Goal: Task Accomplishment & Management: Manage account settings

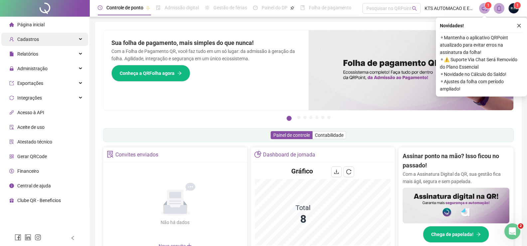
click at [76, 40] on div "Cadastros" at bounding box center [44, 39] width 87 height 13
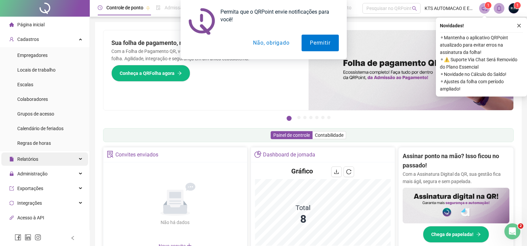
click at [55, 161] on div "Relatórios" at bounding box center [44, 158] width 87 height 13
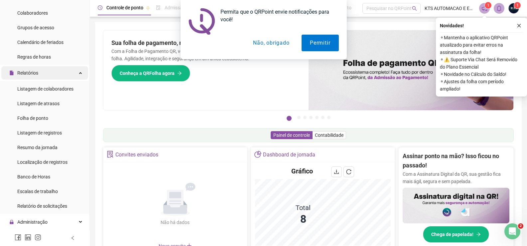
scroll to position [100, 0]
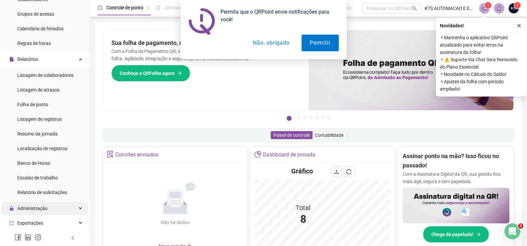
click at [73, 207] on div "Administração" at bounding box center [44, 208] width 87 height 13
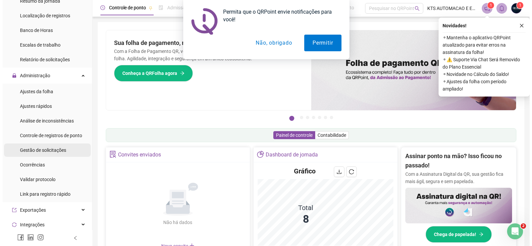
scroll to position [233, 0]
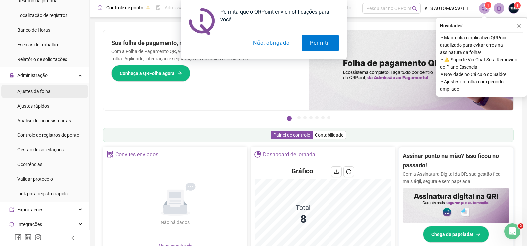
click at [49, 92] on span "Ajustes da folha" at bounding box center [33, 90] width 33 height 5
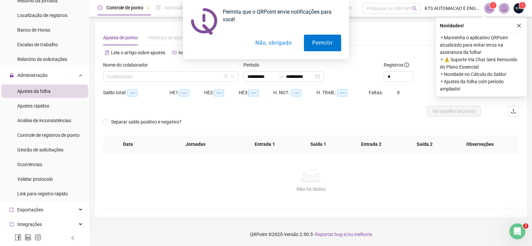
type input "**********"
click at [291, 44] on button "Não, obrigado" at bounding box center [273, 43] width 53 height 17
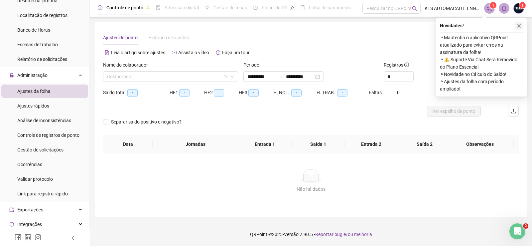
click at [521, 26] on icon "close" at bounding box center [519, 25] width 5 height 5
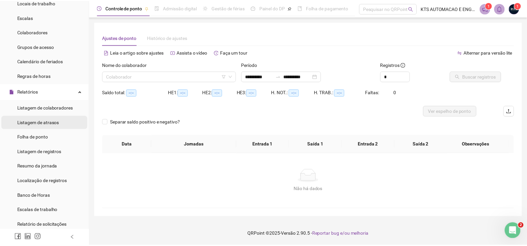
scroll to position [56, 0]
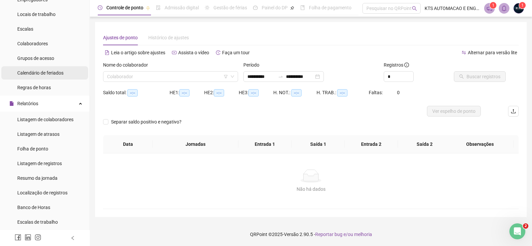
click at [67, 71] on li "Calendário de feriados" at bounding box center [44, 72] width 87 height 13
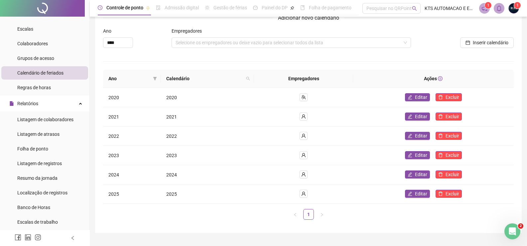
scroll to position [33, 0]
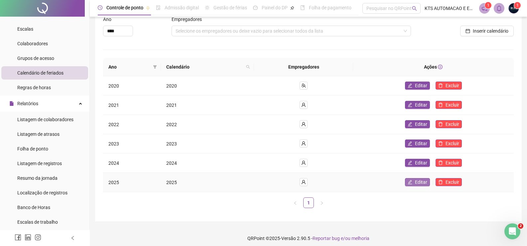
click at [413, 183] on button "Editar" at bounding box center [417, 182] width 25 height 8
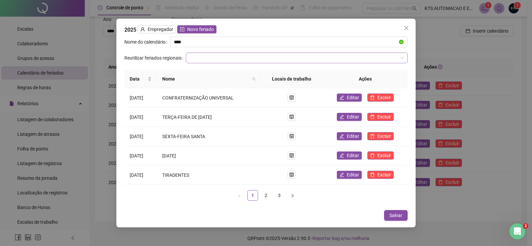
click at [390, 58] on input "search" at bounding box center [294, 58] width 208 height 10
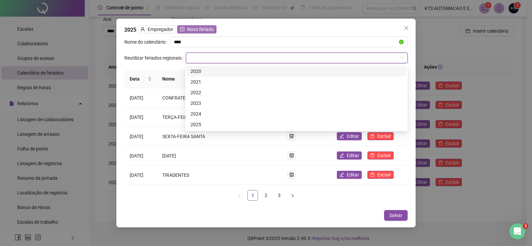
click at [212, 30] on span "Novo feriado" at bounding box center [200, 29] width 27 height 7
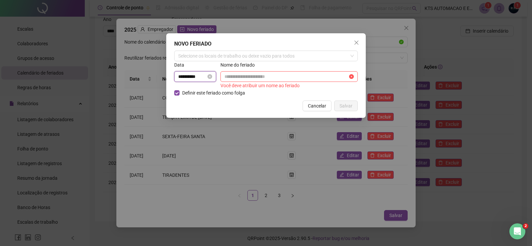
click at [182, 77] on input "**********" at bounding box center [192, 76] width 28 height 7
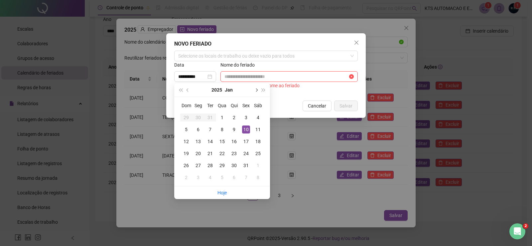
click at [255, 90] on span "next-year" at bounding box center [255, 89] width 3 height 3
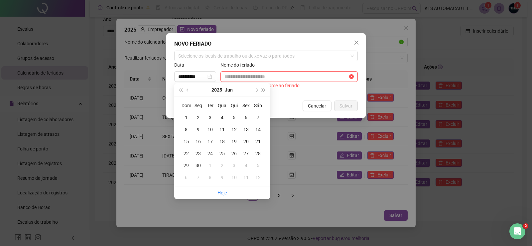
click at [255, 90] on span "next-year" at bounding box center [255, 89] width 3 height 3
click at [189, 89] on button "prev-year" at bounding box center [187, 89] width 7 height 13
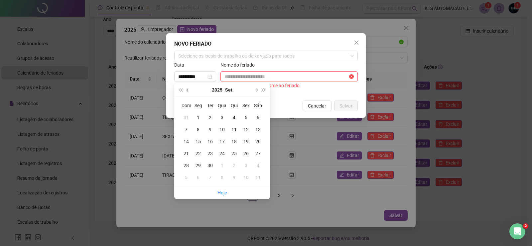
click at [189, 89] on button "prev-year" at bounding box center [187, 89] width 7 height 13
type input "**********"
click at [246, 140] on div "15" at bounding box center [246, 141] width 8 height 8
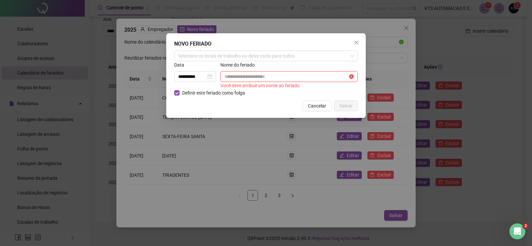
click at [244, 76] on input "text" at bounding box center [285, 76] width 123 height 7
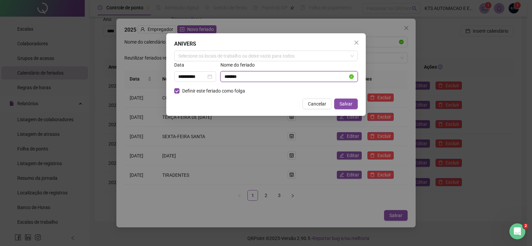
type input "**********"
click at [249, 52] on div "Selecione os locais de trabalho ou deixe vazio para todos" at bounding box center [266, 56] width 184 height 11
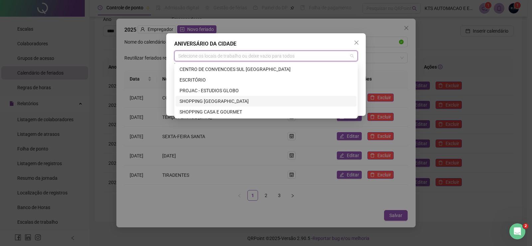
click at [214, 100] on div "SHOPPING BOULEVARD MARICÁ" at bounding box center [266, 100] width 173 height 7
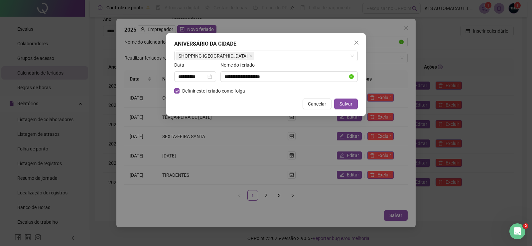
click at [231, 139] on div "**********" at bounding box center [266, 123] width 532 height 246
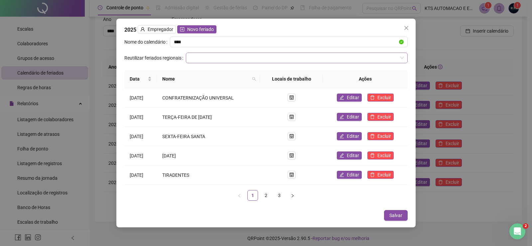
click at [223, 55] on input "search" at bounding box center [294, 58] width 208 height 10
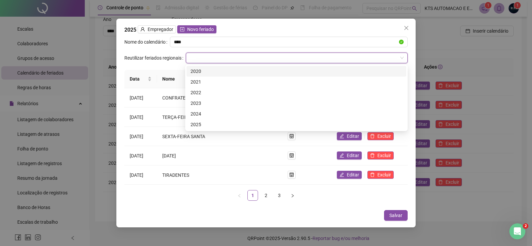
click at [167, 50] on div "Nome do calendário" at bounding box center [147, 45] width 46 height 16
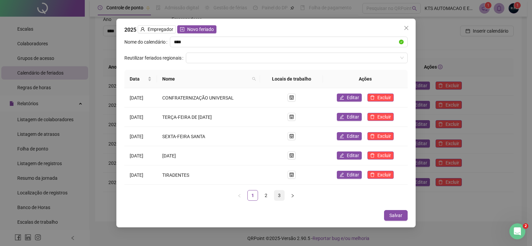
click at [278, 194] on link "3" at bounding box center [279, 195] width 10 height 10
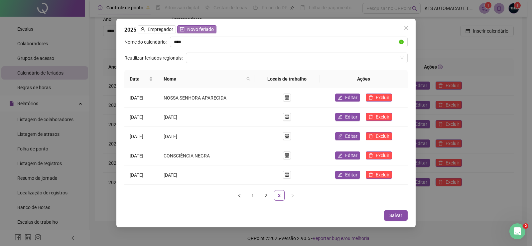
click at [194, 29] on span "Novo feriado" at bounding box center [200, 29] width 27 height 7
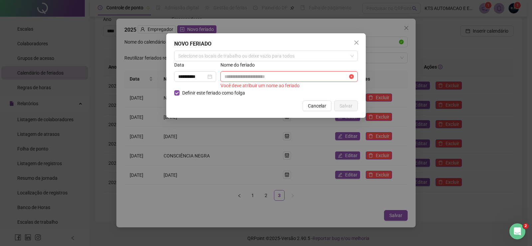
click at [242, 75] on input "text" at bounding box center [285, 76] width 123 height 7
type input "**********"
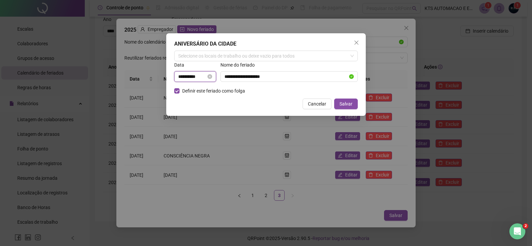
click at [195, 75] on input "**********" at bounding box center [192, 76] width 28 height 7
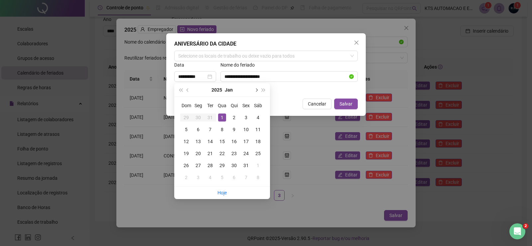
click at [256, 90] on span "next-year" at bounding box center [255, 89] width 3 height 3
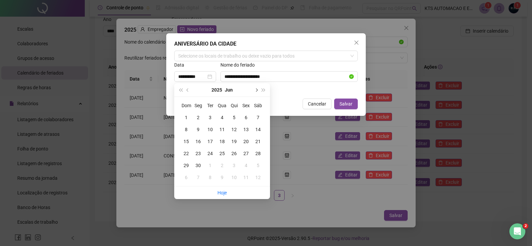
click at [256, 90] on span "next-year" at bounding box center [255, 89] width 3 height 3
type input "**********"
click at [247, 139] on div "15" at bounding box center [246, 141] width 8 height 8
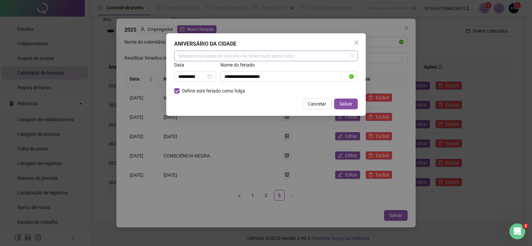
click at [309, 58] on div "Selecione os locais de trabalho ou deixe vazio para todos" at bounding box center [266, 56] width 184 height 11
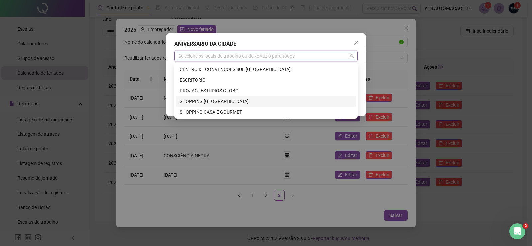
click at [206, 102] on div "SHOPPING BOULEVARD MARICÁ" at bounding box center [266, 100] width 173 height 7
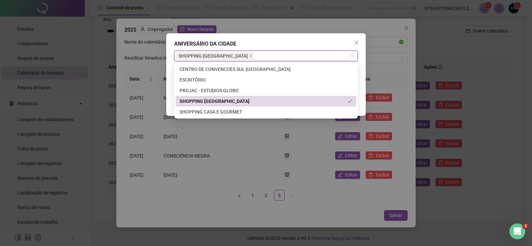
click at [206, 102] on div "SHOPPING BOULEVARD MARICÁ" at bounding box center [264, 100] width 168 height 7
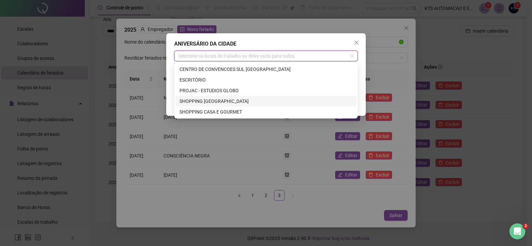
click at [206, 102] on div "SHOPPING BOULEVARD MARICÁ" at bounding box center [266, 100] width 173 height 7
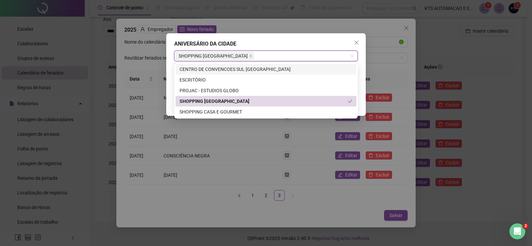
click at [260, 47] on div "ANIVERSÁRIO DA CIDADE" at bounding box center [266, 44] width 184 height 8
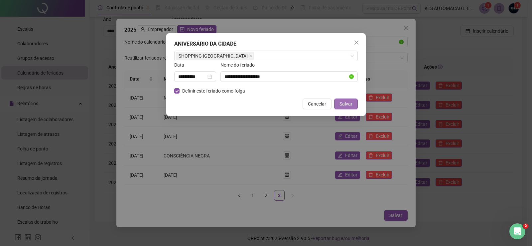
click at [344, 102] on span "Salvar" at bounding box center [346, 103] width 13 height 7
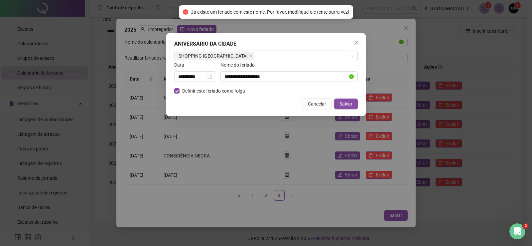
click at [297, 82] on div at bounding box center [288, 84] width 137 height 5
click at [293, 77] on input "**********" at bounding box center [285, 76] width 123 height 7
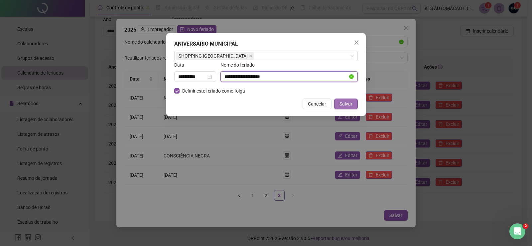
type input "**********"
click at [357, 107] on button "Salvar" at bounding box center [346, 103] width 24 height 11
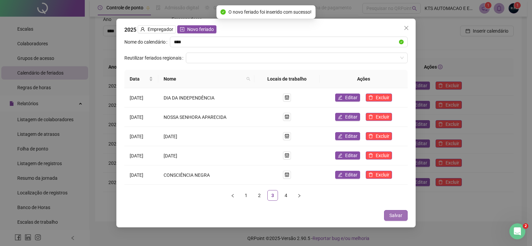
click at [393, 214] on span "Salvar" at bounding box center [395, 215] width 13 height 7
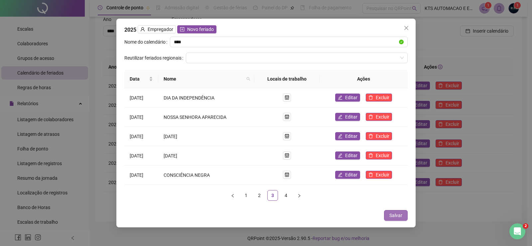
click at [393, 214] on span "Salvar" at bounding box center [395, 215] width 13 height 7
click at [398, 219] on span "Salvar" at bounding box center [395, 215] width 13 height 7
click at [407, 28] on icon "close" at bounding box center [406, 27] width 5 height 5
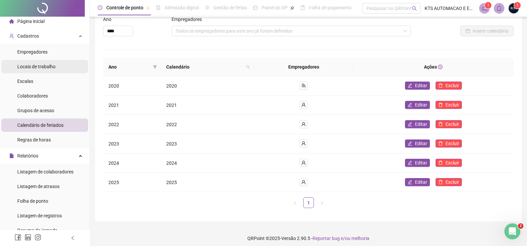
scroll to position [0, 0]
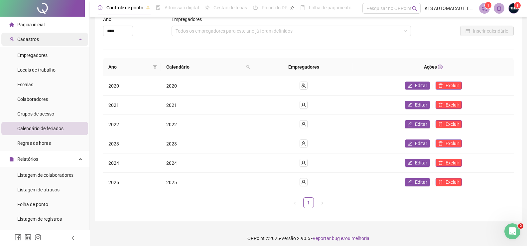
click at [40, 44] on div "Cadastros" at bounding box center [44, 39] width 87 height 13
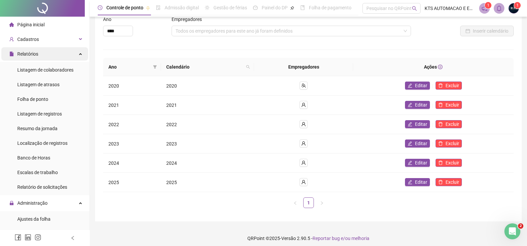
click at [41, 57] on div "Relatórios" at bounding box center [44, 53] width 87 height 13
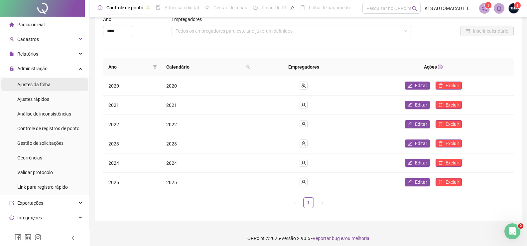
click at [46, 85] on span "Ajustes da folha" at bounding box center [33, 84] width 33 height 5
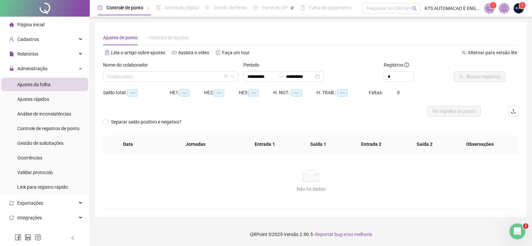
type input "**********"
click at [128, 76] on input "search" at bounding box center [167, 77] width 121 height 10
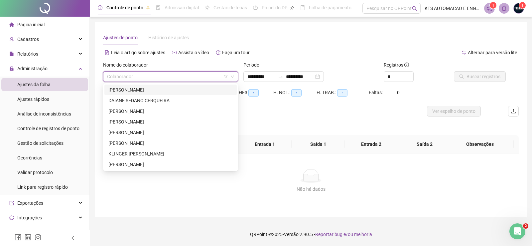
click at [133, 90] on div "ALMIR SOARES COSTA FILHO" at bounding box center [170, 89] width 124 height 7
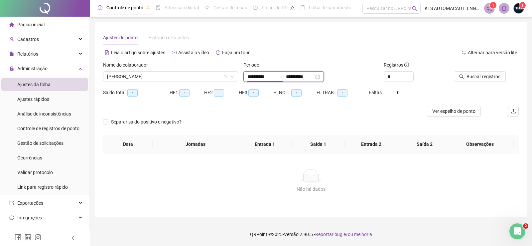
drag, startPoint x: 252, startPoint y: 77, endPoint x: 246, endPoint y: 75, distance: 6.2
click at [246, 75] on div "**********" at bounding box center [283, 76] width 80 height 11
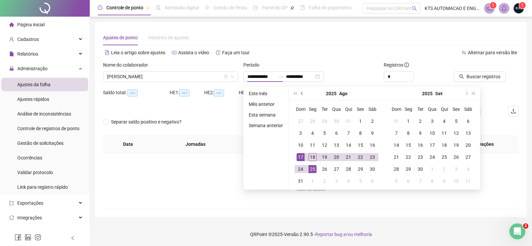
drag, startPoint x: 298, startPoint y: 95, endPoint x: 302, endPoint y: 95, distance: 4.0
click at [299, 95] on button "prev-year" at bounding box center [302, 93] width 7 height 13
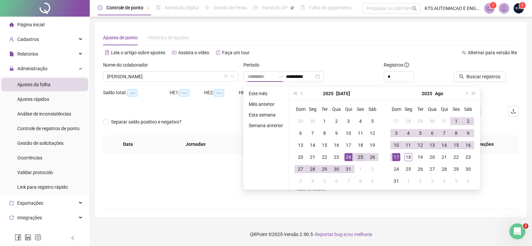
type input "**********"
click at [361, 156] on div "25" at bounding box center [361, 157] width 8 height 8
type input "**********"
click at [410, 159] on div "18" at bounding box center [408, 157] width 8 height 8
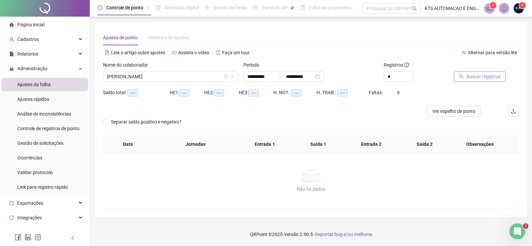
click at [484, 79] on span "Buscar registros" at bounding box center [484, 76] width 34 height 7
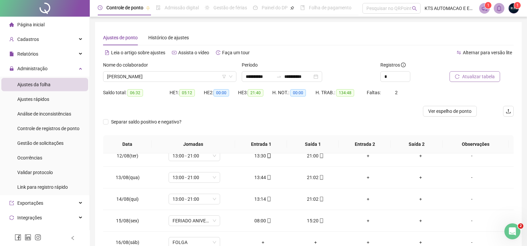
scroll to position [398, 0]
click at [214, 220] on span "FERIADO ANIVERSÁRIO MUNICIPAL" at bounding box center [195, 220] width 44 height 10
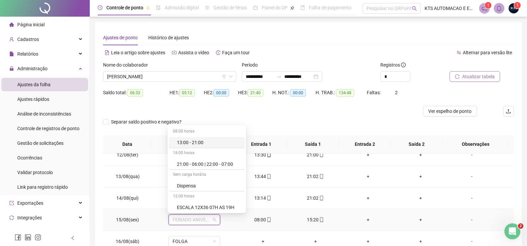
click at [155, 219] on td "FERIADO ANIVERSÁRIO MUNICIPAL" at bounding box center [194, 220] width 85 height 22
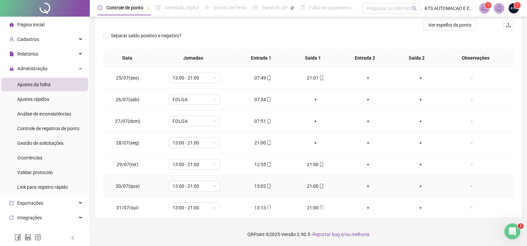
scroll to position [0, 0]
